Goal: Task Accomplishment & Management: Use online tool/utility

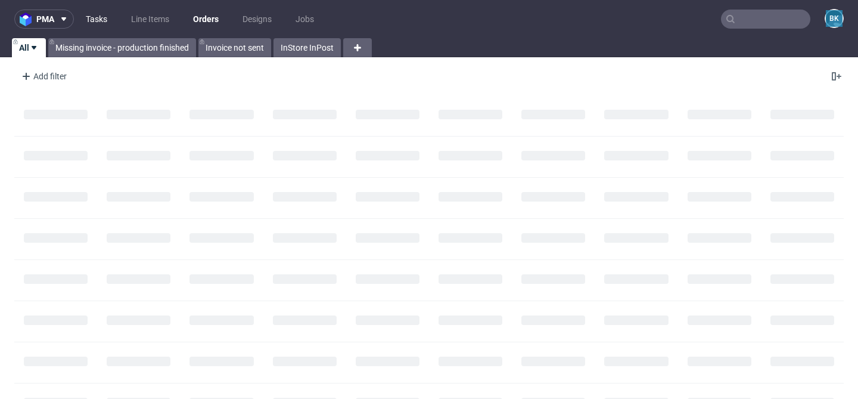
click at [98, 23] on link "Tasks" at bounding box center [97, 19] width 36 height 19
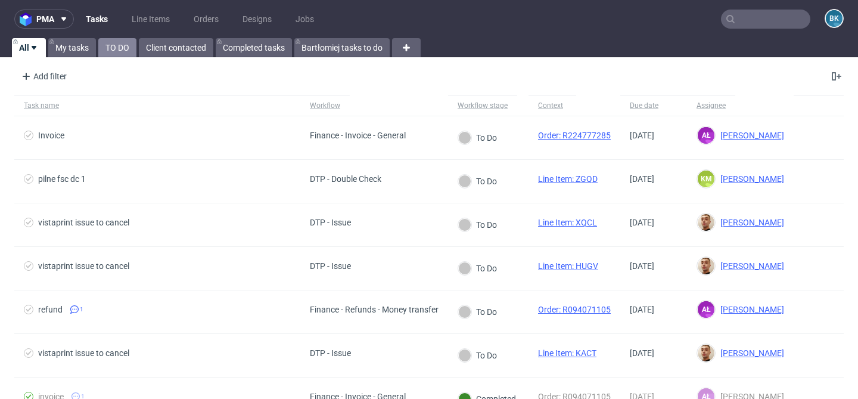
click at [123, 50] on link "TO DO" at bounding box center [117, 47] width 38 height 19
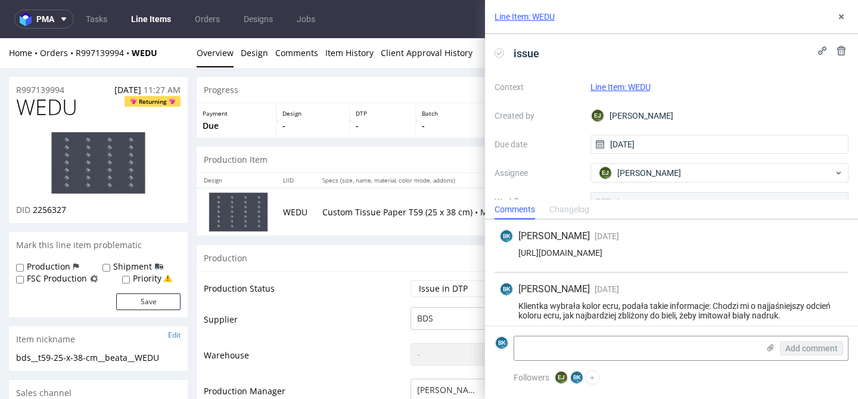
scroll to position [1, 0]
click at [635, 250] on div "[URL][DOMAIN_NAME]" at bounding box center [671, 252] width 344 height 10
copy div "[URL][DOMAIN_NAME]"
